Goal: Task Accomplishment & Management: Use online tool/utility

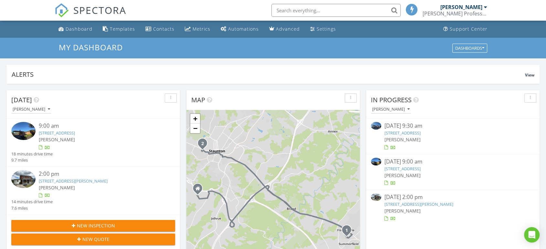
scroll to position [3, 3]
click at [122, 29] on div "Templates" at bounding box center [122, 29] width 25 height 6
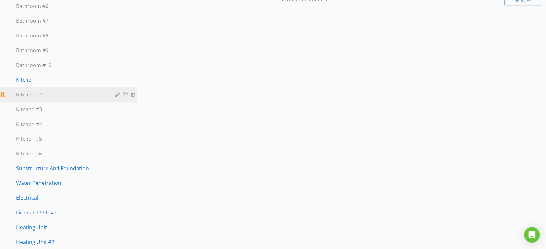
scroll to position [323, 0]
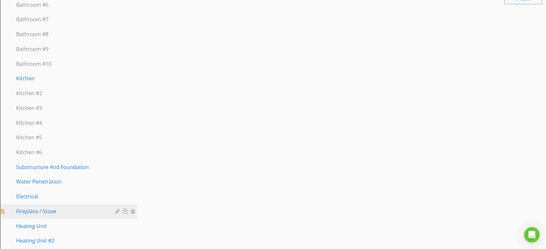
click at [38, 208] on div "Fireplace / Stove" at bounding box center [61, 212] width 90 height 8
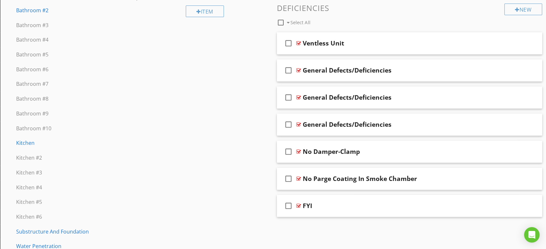
scroll to position [251, 0]
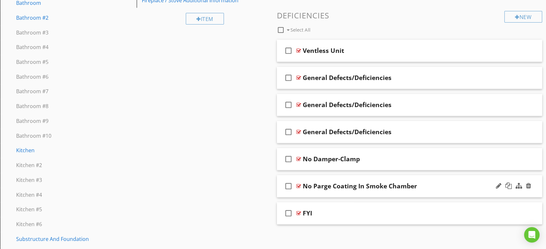
click at [347, 186] on div "No Parge Coating In Smoke Chamber" at bounding box center [360, 187] width 114 height 8
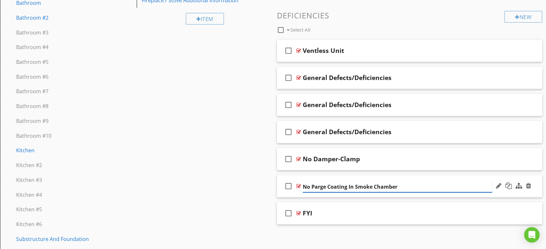
click at [405, 186] on input "No Parge Coating In Smoke Chamber" at bounding box center [397, 187] width 189 height 11
type input "General Defects/Deficiencies"
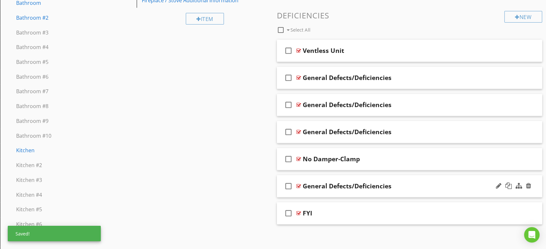
click at [405, 186] on div "General Defects/Deficiencies" at bounding box center [397, 187] width 189 height 8
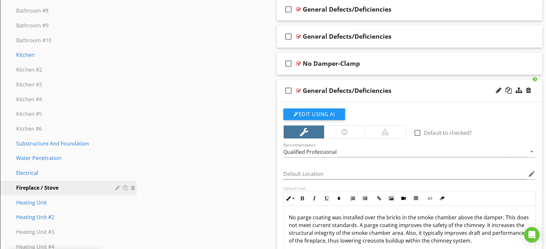
scroll to position [359, 0]
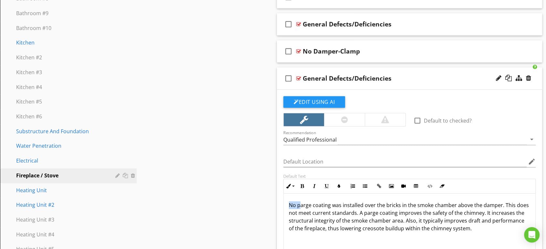
drag, startPoint x: 300, startPoint y: 204, endPoint x: 276, endPoint y: 206, distance: 24.3
click at [276, 206] on div "Comments New Informational check_box_outline_blank Select All check_box_outline…" at bounding box center [409, 33] width 273 height 644
click at [333, 202] on p "Parge coating was installed over the bricks in the smoke chamber above the damp…" at bounding box center [409, 217] width 241 height 31
click at [435, 81] on div "General Defects/Deficiencies" at bounding box center [397, 79] width 189 height 8
